Goal: Task Accomplishment & Management: Manage account settings

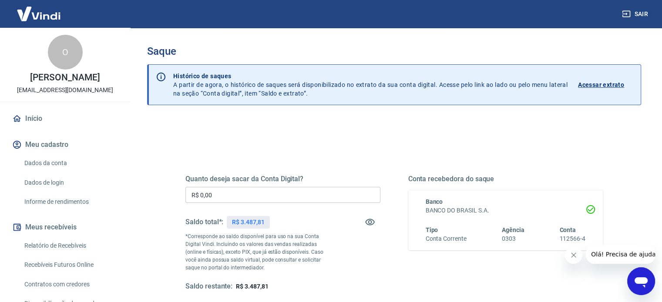
drag, startPoint x: 229, startPoint y: 196, endPoint x: 145, endPoint y: 149, distance: 96.6
click at [124, 167] on div "Sair O Odirlei Lopes yapay@nathallymaquinas.com.br Início Meu cadastro Dados da…" at bounding box center [331, 151] width 662 height 302
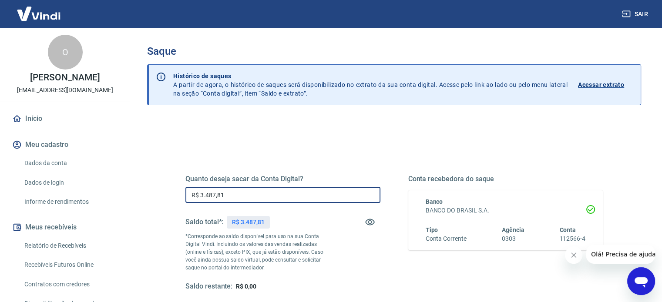
type input "R$ 3.487,81"
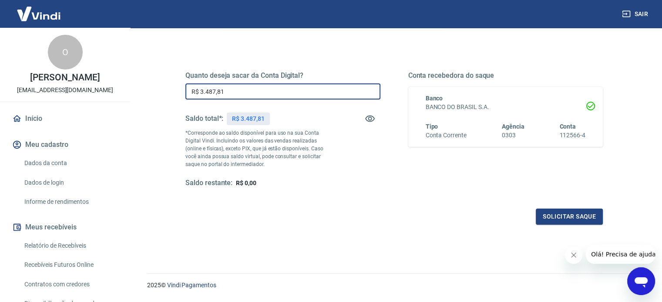
scroll to position [127, 0]
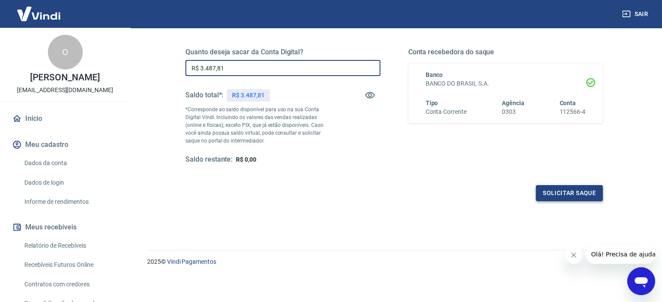
click at [585, 196] on button "Solicitar saque" at bounding box center [569, 193] width 67 height 16
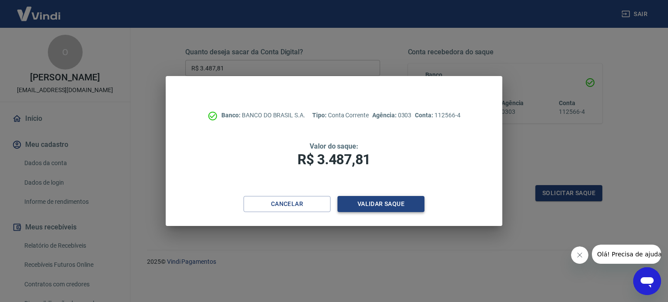
click at [379, 200] on button "Validar saque" at bounding box center [381, 204] width 87 height 16
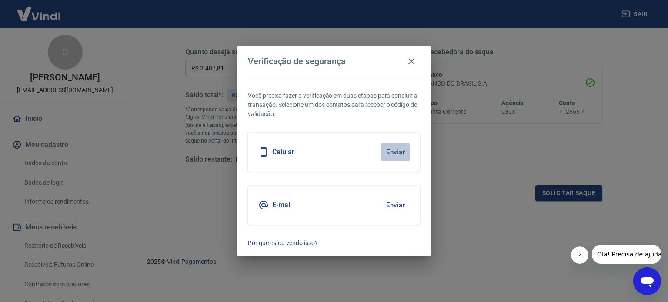
click at [397, 150] on button "Enviar" at bounding box center [396, 152] width 28 height 18
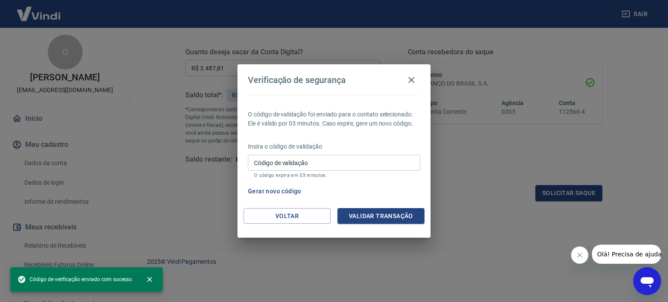
click at [355, 163] on input "Código de validação" at bounding box center [334, 163] width 172 height 16
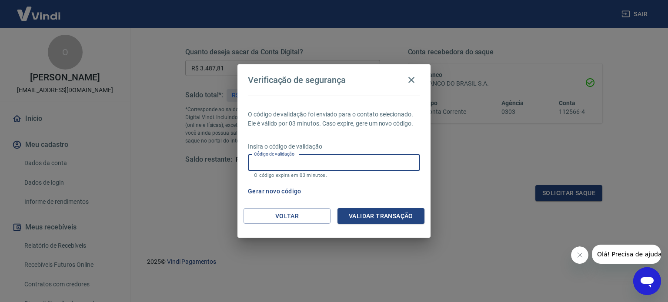
click at [276, 198] on button "Gerar novo código" at bounding box center [275, 192] width 60 height 16
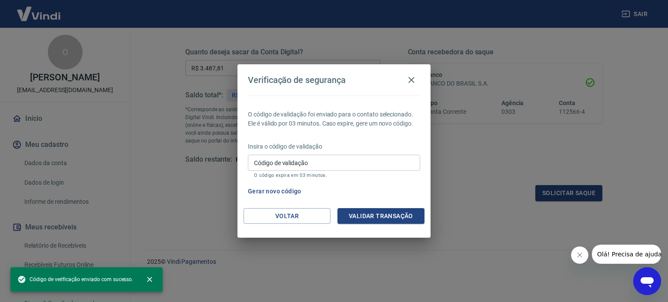
drag, startPoint x: 412, startPoint y: 79, endPoint x: 370, endPoint y: 79, distance: 41.3
click at [412, 78] on icon "button" at bounding box center [411, 80] width 10 height 10
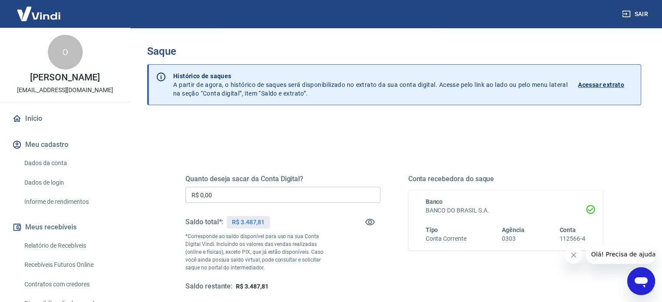
click at [154, 181] on div "Quanto deseja sacar da Conta Digital? R$ 0,00 ​ Saldo total*: R$ 3.487,81 *Corr…" at bounding box center [394, 274] width 494 height 311
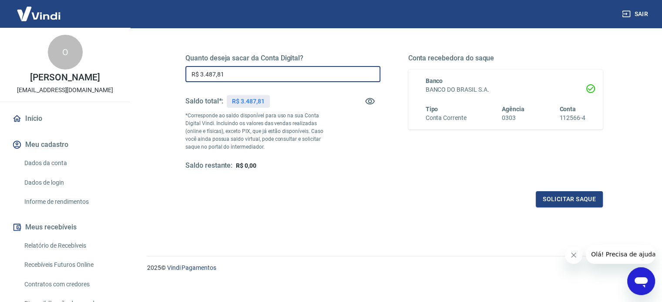
scroll to position [127, 0]
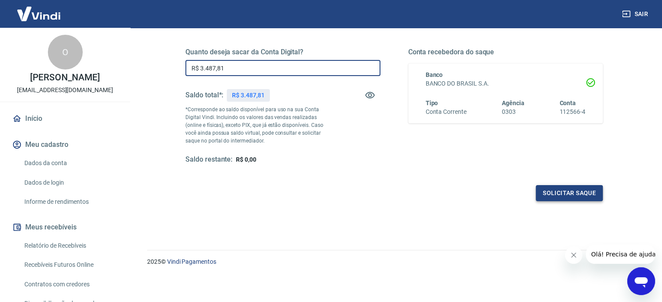
type input "R$ 3.487,81"
click at [581, 198] on button "Solicitar saque" at bounding box center [569, 193] width 67 height 16
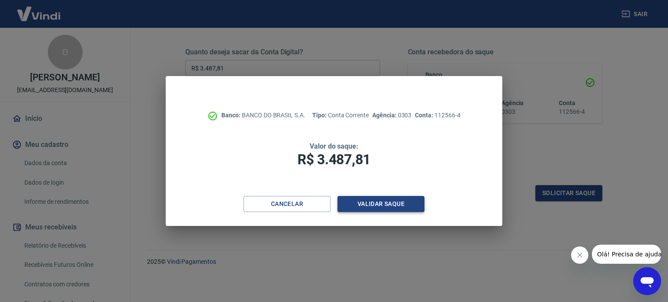
click at [412, 198] on button "Validar saque" at bounding box center [381, 204] width 87 height 16
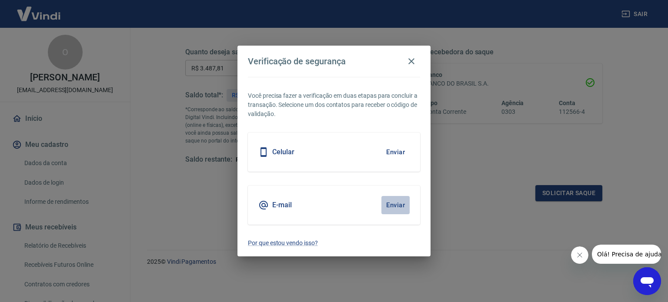
click at [395, 207] on button "Enviar" at bounding box center [396, 205] width 28 height 18
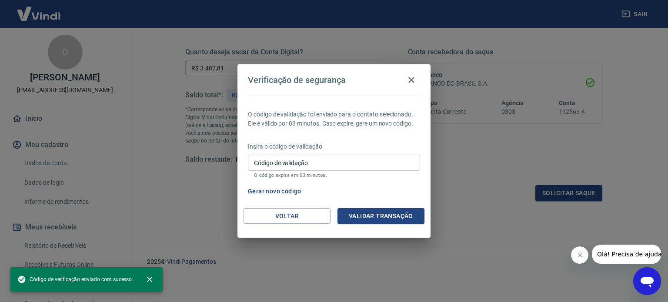
click at [369, 163] on input "Código de validação" at bounding box center [334, 163] width 172 height 16
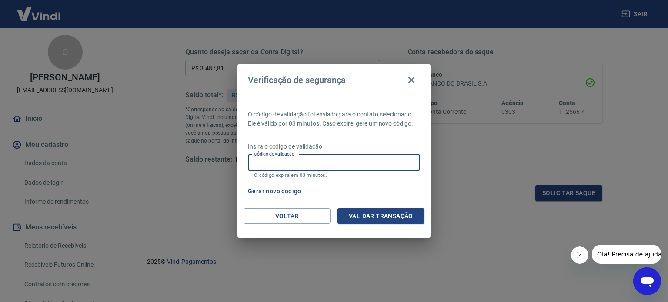
click at [347, 162] on input "Código de validação" at bounding box center [334, 163] width 172 height 16
click at [268, 161] on input "Código de validação" at bounding box center [334, 163] width 172 height 16
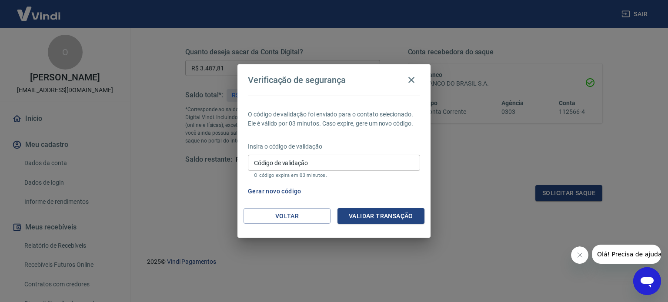
click at [322, 166] on input "Código de validação" at bounding box center [334, 163] width 172 height 16
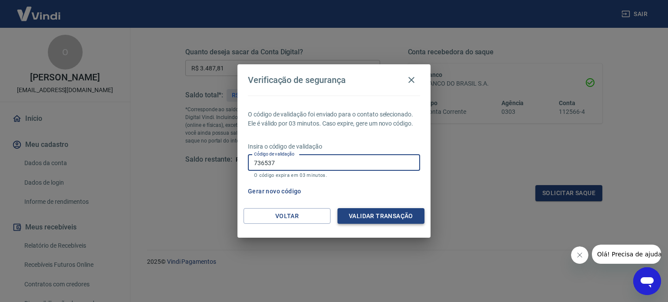
type input "736537"
click at [355, 210] on button "Validar transação" at bounding box center [381, 216] width 87 height 16
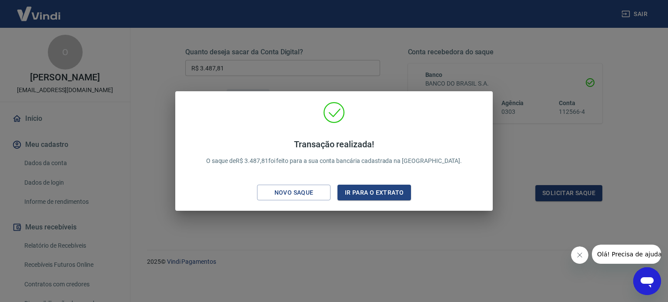
drag, startPoint x: 285, startPoint y: 195, endPoint x: 285, endPoint y: 206, distance: 11.7
click at [285, 195] on div "Novo saque" at bounding box center [294, 193] width 60 height 11
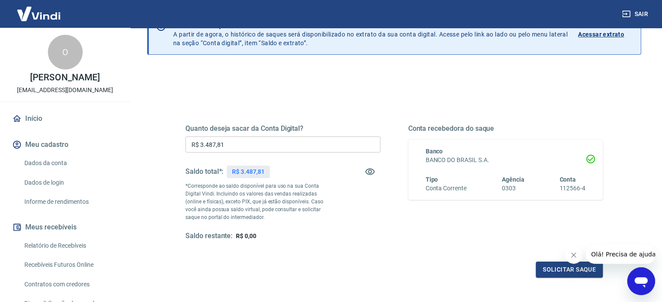
scroll to position [0, 0]
